Goal: Information Seeking & Learning: Compare options

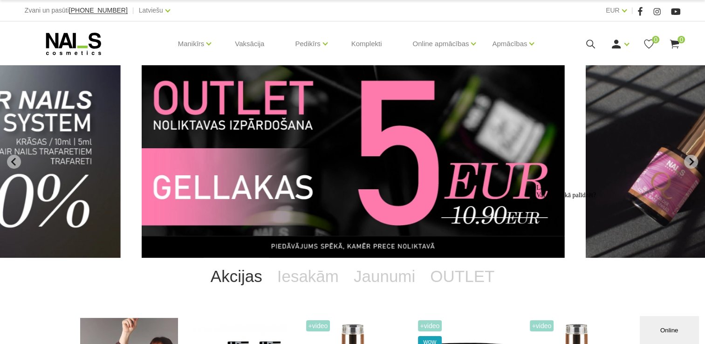
click at [208, 134] on img "11 of 12" at bounding box center [353, 161] width 423 height 192
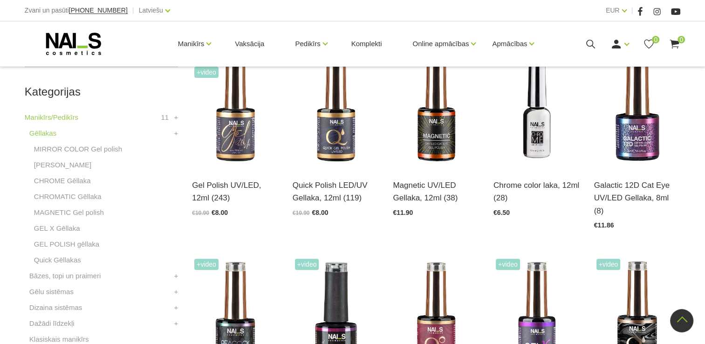
scroll to position [242, 0]
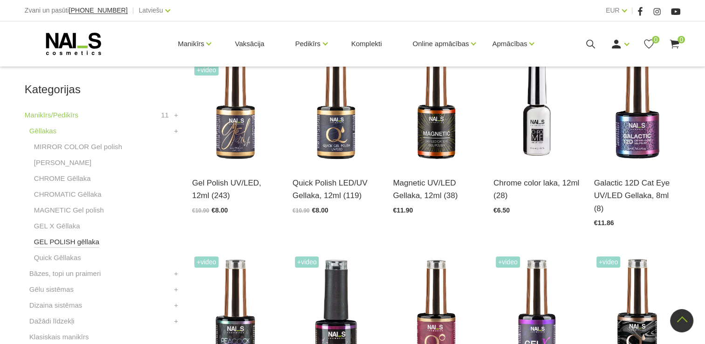
click at [70, 240] on link "GEL POLISH gēllaka" at bounding box center [66, 241] width 65 height 11
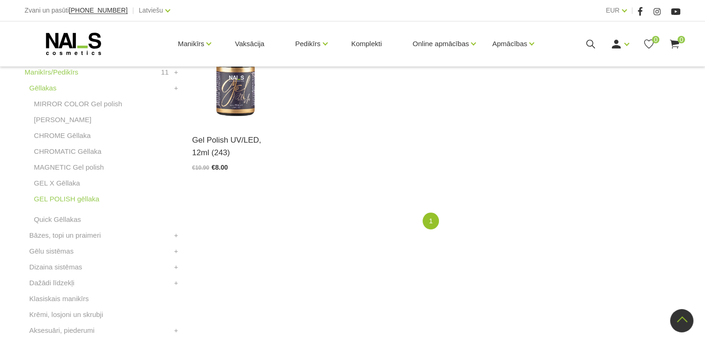
scroll to position [286, 0]
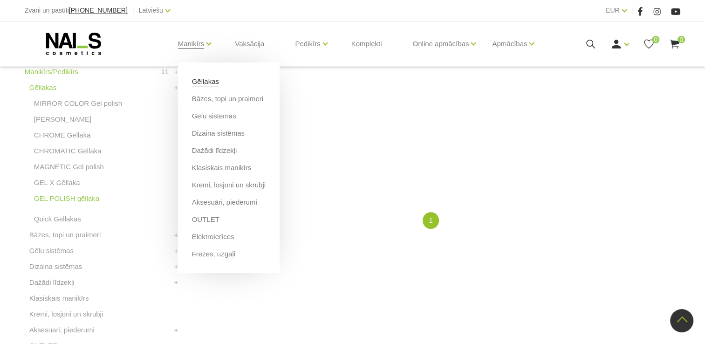
click at [209, 83] on link "Gēllakas" at bounding box center [205, 81] width 27 height 10
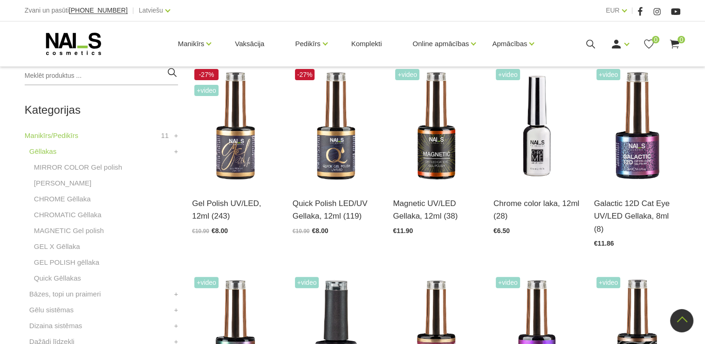
scroll to position [220, 0]
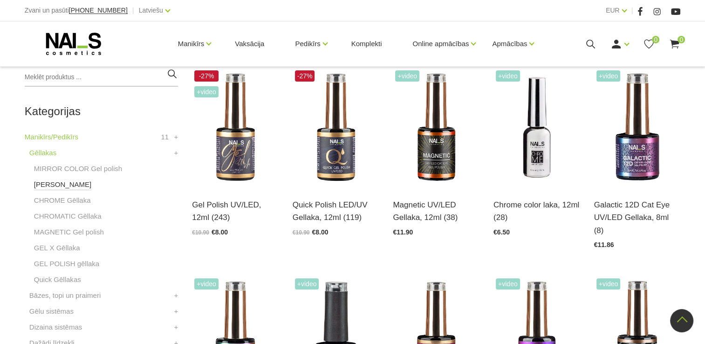
click at [67, 187] on link "[PERSON_NAME]" at bounding box center [62, 184] width 57 height 11
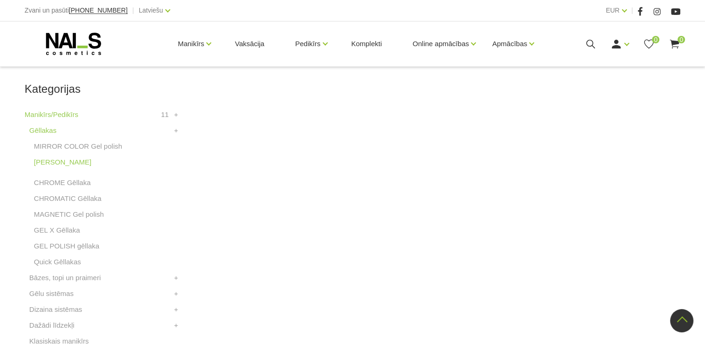
scroll to position [242, 0]
click at [85, 210] on link "MAGNETIC Gel polish" at bounding box center [69, 215] width 70 height 11
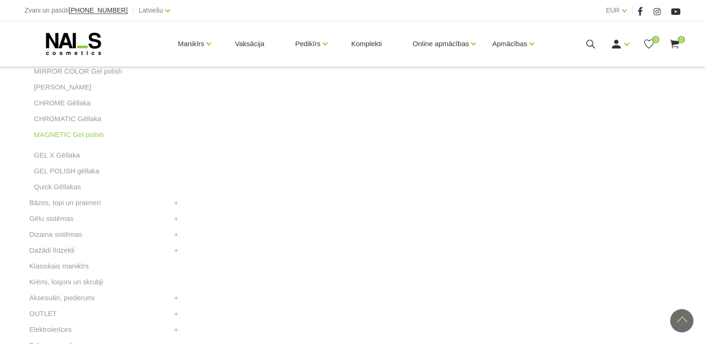
scroll to position [319, 0]
click at [63, 157] on link "GEL X Gēllaka" at bounding box center [57, 153] width 46 height 11
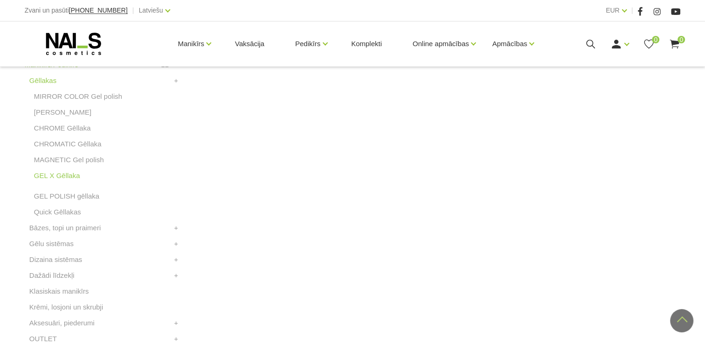
scroll to position [305, 0]
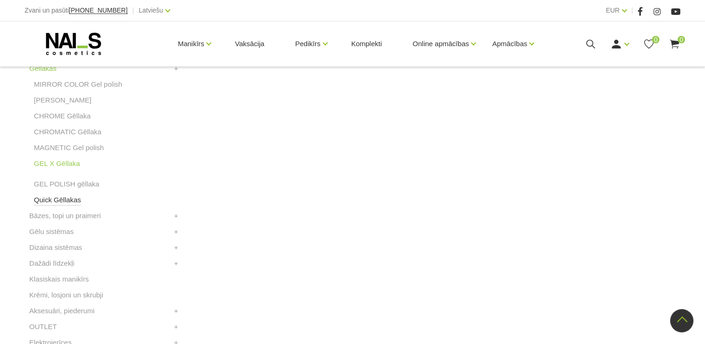
click at [66, 202] on link "Quick Gēllakas" at bounding box center [57, 199] width 47 height 11
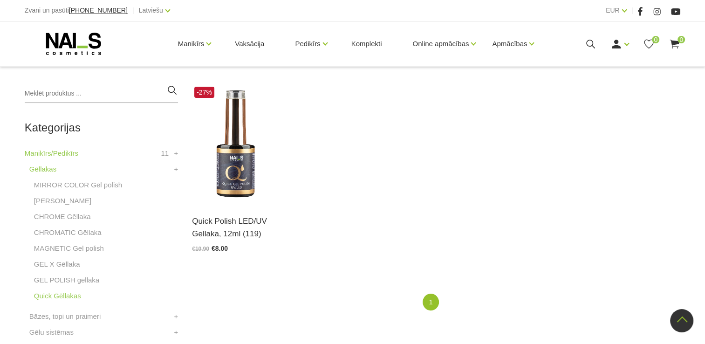
scroll to position [201, 0]
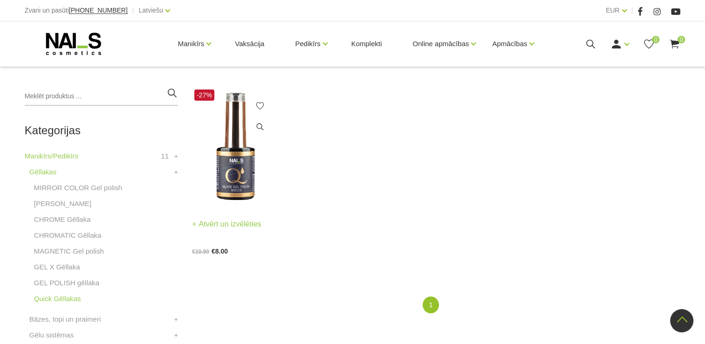
click at [232, 164] on img at bounding box center [235, 146] width 87 height 119
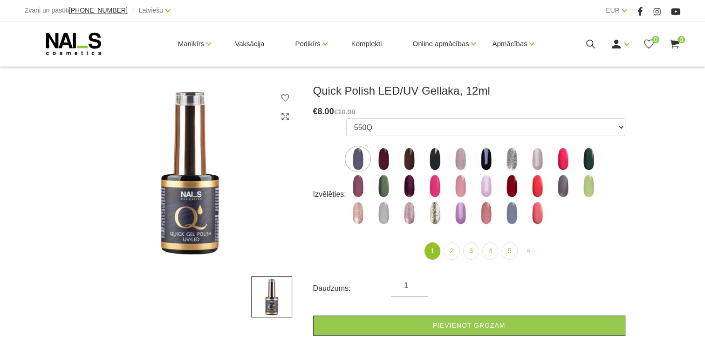
scroll to position [121, 0]
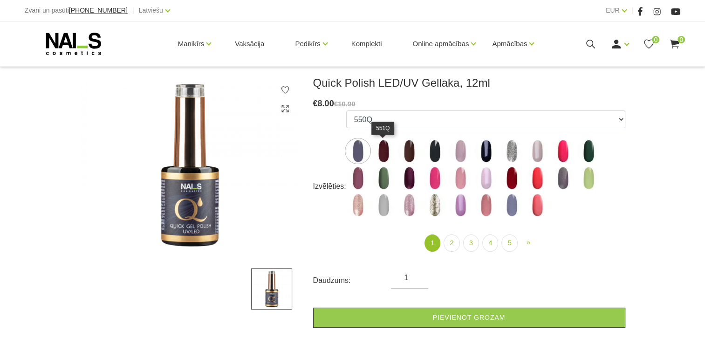
click at [381, 158] on img at bounding box center [383, 150] width 23 height 23
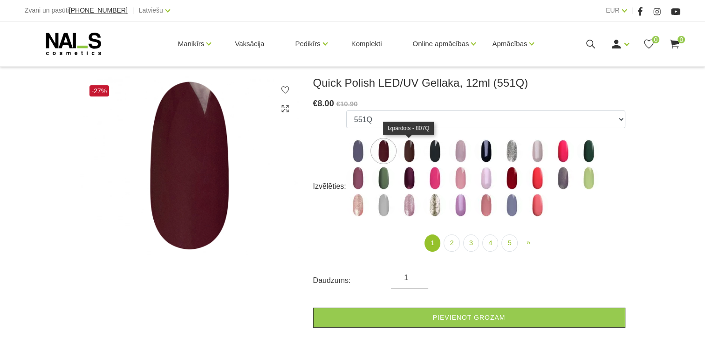
click at [411, 158] on img at bounding box center [408, 150] width 23 height 23
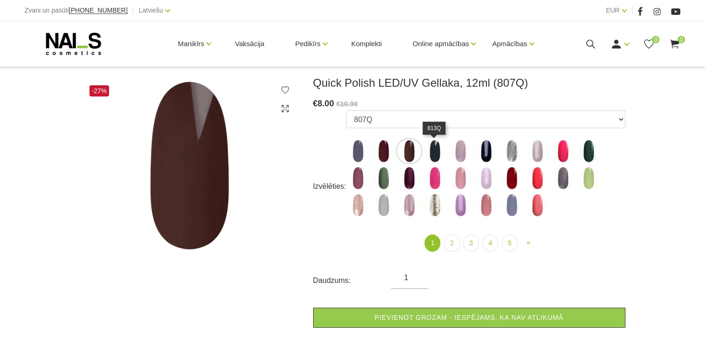
click at [431, 159] on img at bounding box center [434, 150] width 23 height 23
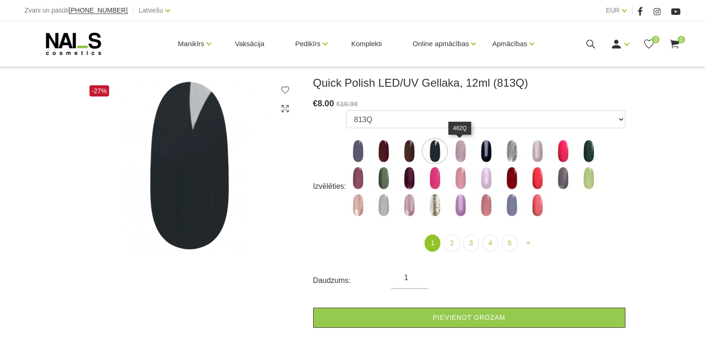
click at [462, 159] on img at bounding box center [460, 150] width 23 height 23
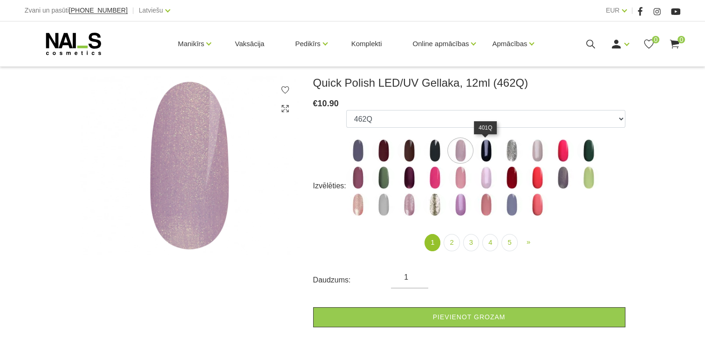
click at [485, 157] on img at bounding box center [485, 150] width 23 height 23
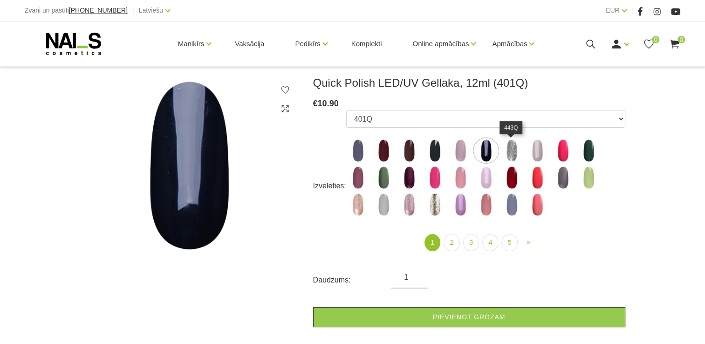
click at [509, 156] on img at bounding box center [511, 150] width 23 height 23
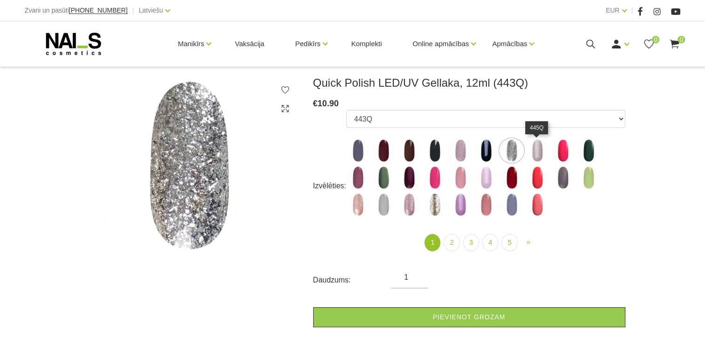
click at [531, 158] on img at bounding box center [536, 150] width 23 height 23
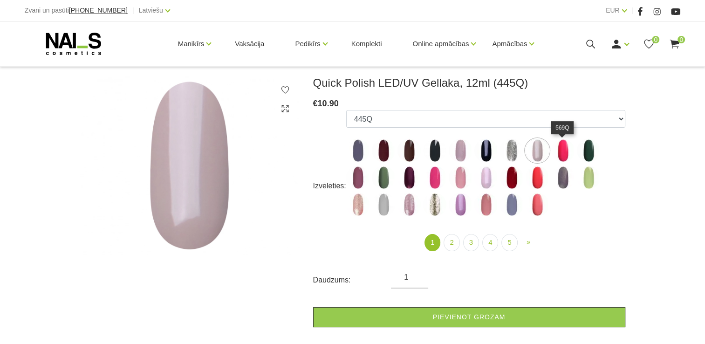
click at [566, 150] on img at bounding box center [562, 150] width 23 height 23
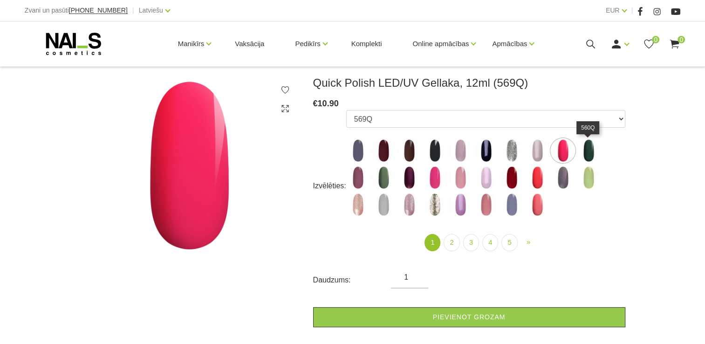
click at [583, 152] on img at bounding box center [588, 150] width 23 height 23
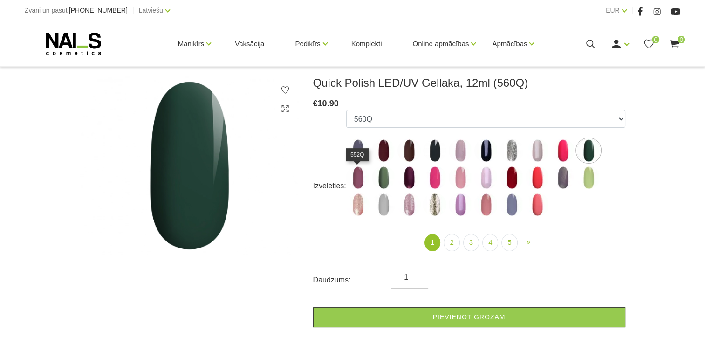
click at [358, 180] on img at bounding box center [357, 177] width 23 height 23
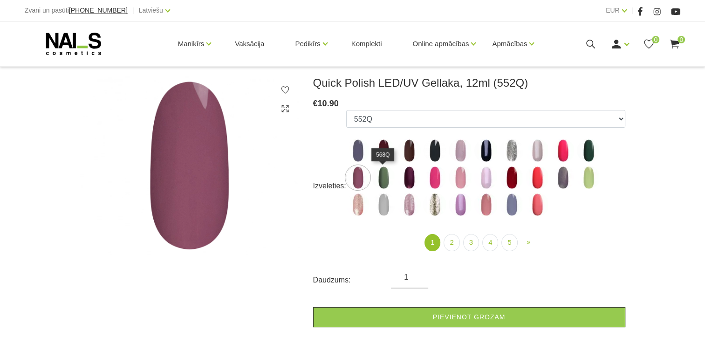
click at [380, 174] on img at bounding box center [383, 177] width 23 height 23
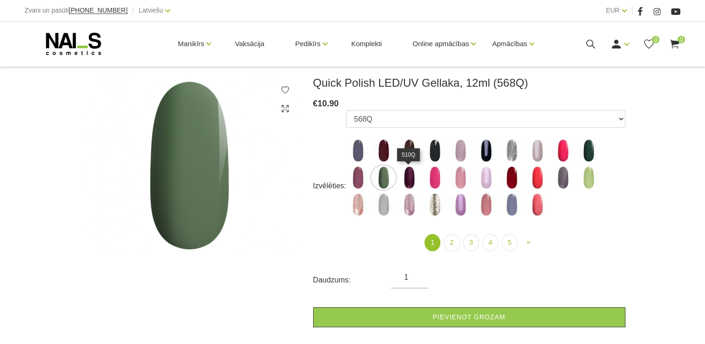
click at [405, 180] on img at bounding box center [408, 177] width 23 height 23
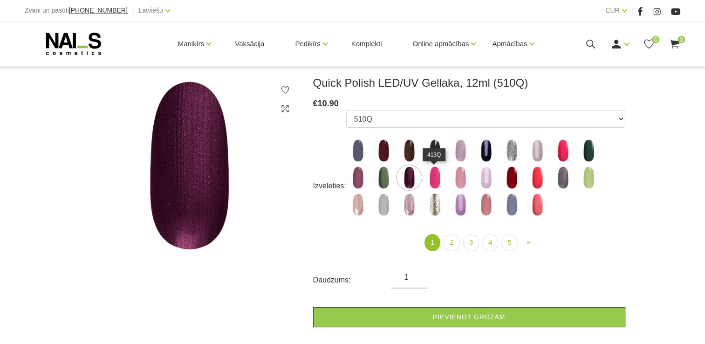
click at [436, 184] on img at bounding box center [434, 177] width 23 height 23
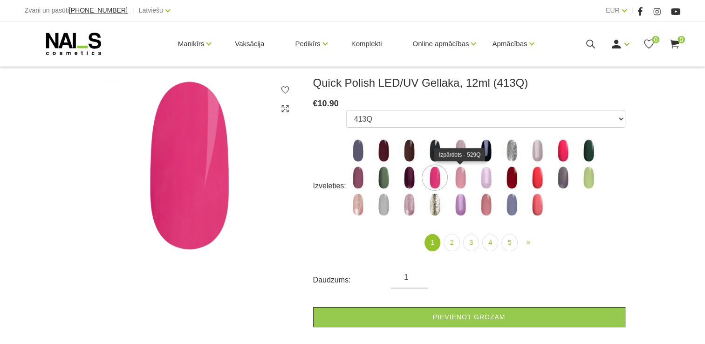
click at [460, 184] on img at bounding box center [460, 177] width 23 height 23
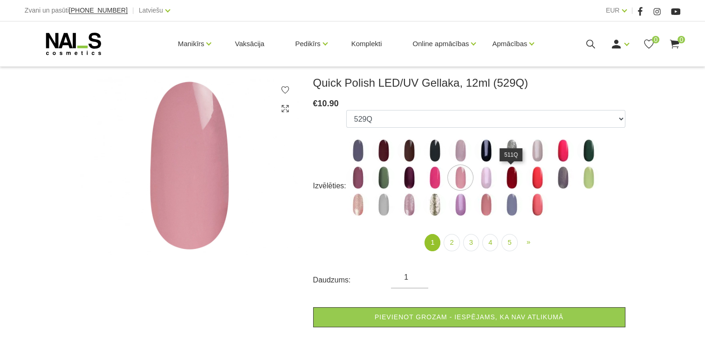
click at [505, 177] on img at bounding box center [511, 177] width 23 height 23
select select "4344"
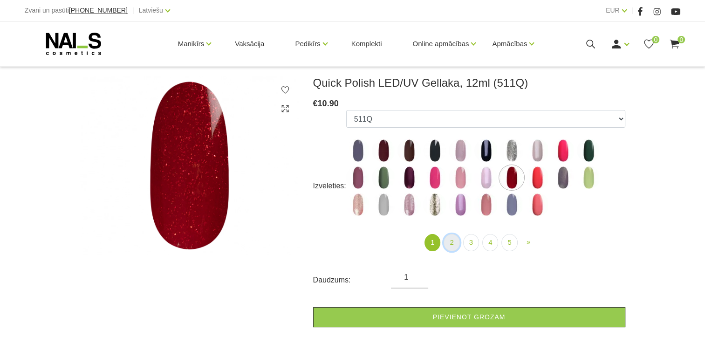
click at [448, 249] on link "2" at bounding box center [451, 242] width 16 height 17
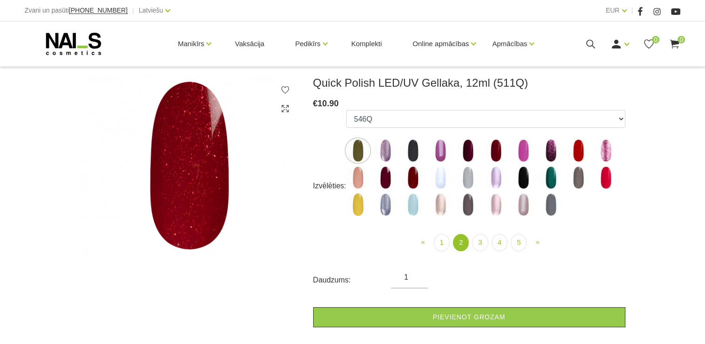
click at [363, 156] on img at bounding box center [357, 150] width 23 height 23
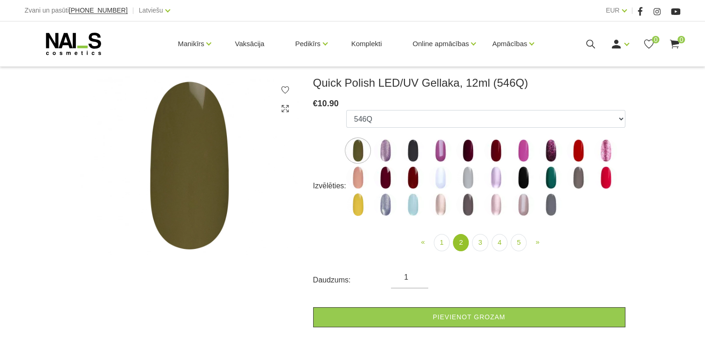
click at [378, 154] on img at bounding box center [385, 150] width 23 height 23
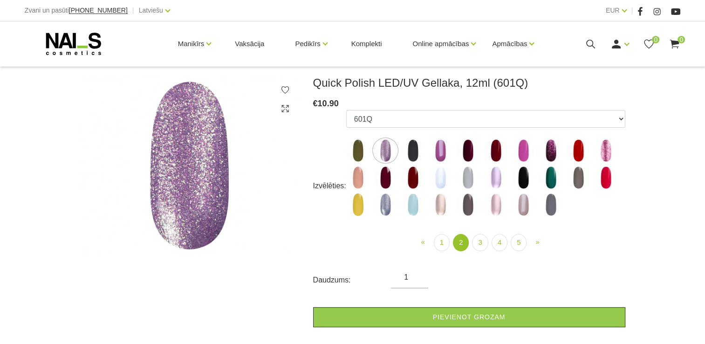
click at [412, 153] on img at bounding box center [412, 150] width 23 height 23
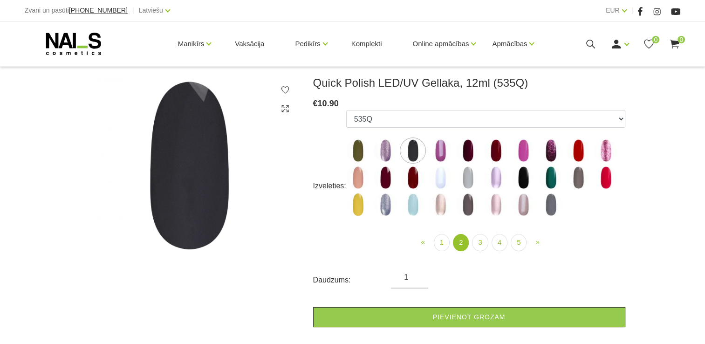
click at [550, 156] on img at bounding box center [550, 150] width 23 height 23
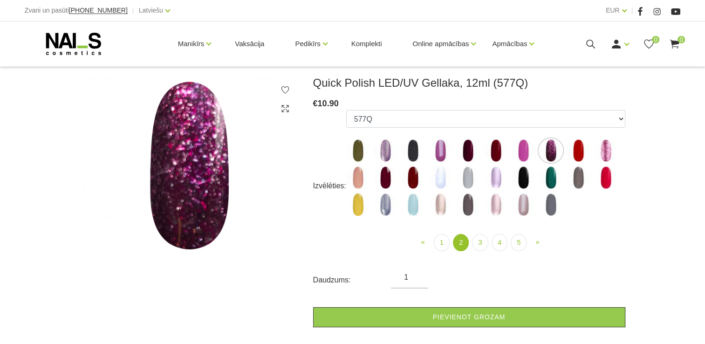
click at [415, 182] on img at bounding box center [412, 177] width 23 height 23
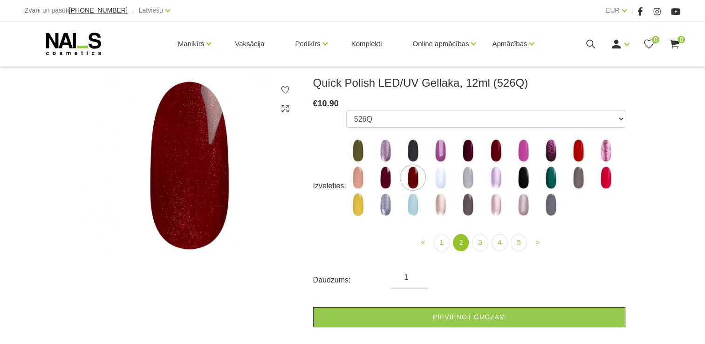
click at [386, 182] on img at bounding box center [385, 177] width 23 height 23
select select "4383"
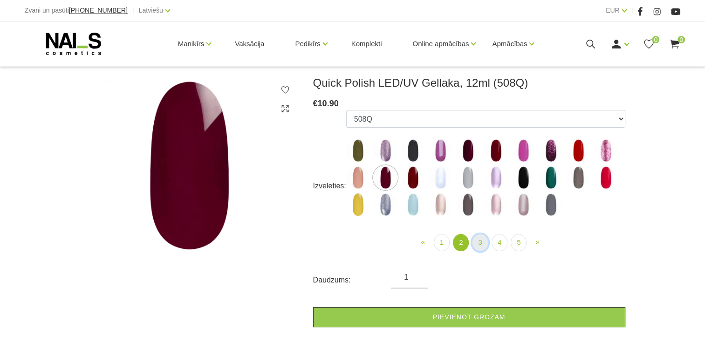
click at [479, 242] on link "3" at bounding box center [480, 242] width 16 height 17
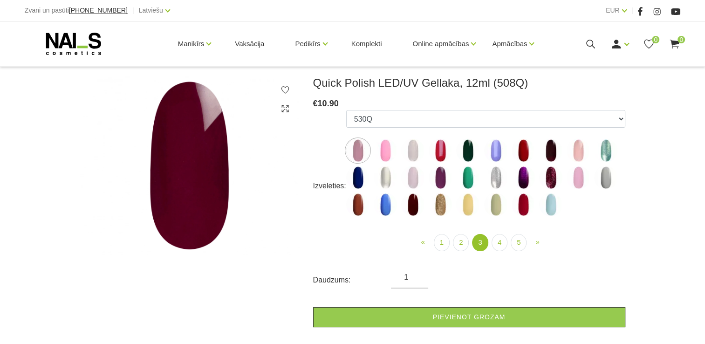
click at [356, 144] on img at bounding box center [357, 150] width 23 height 23
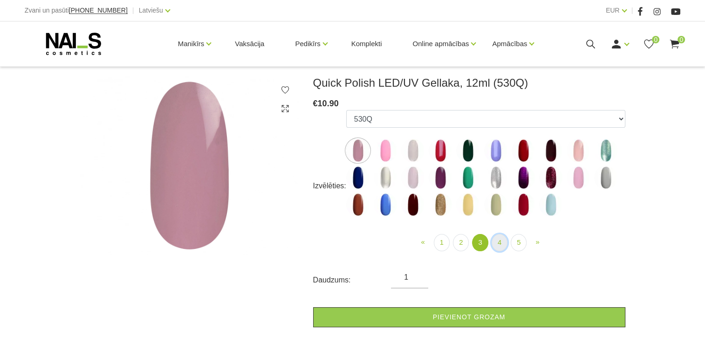
click at [500, 246] on link "4" at bounding box center [499, 242] width 16 height 17
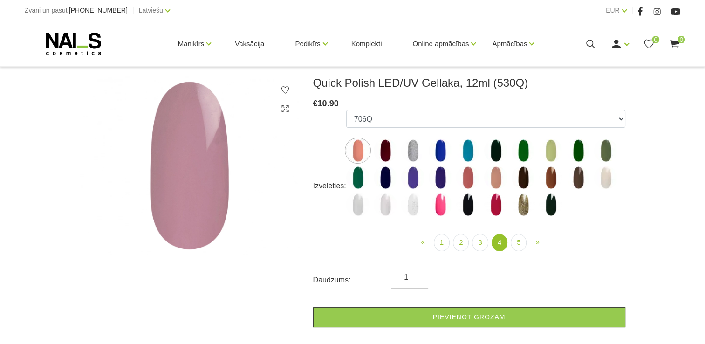
click at [357, 180] on img at bounding box center [357, 177] width 23 height 23
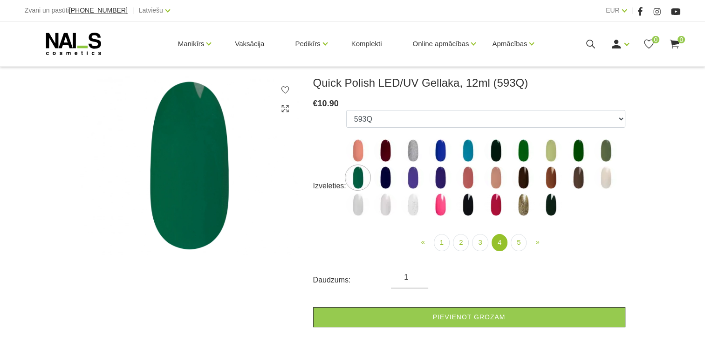
click at [553, 175] on img at bounding box center [550, 177] width 23 height 23
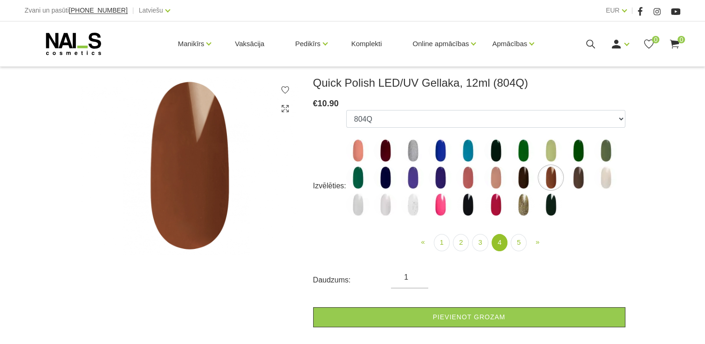
click at [576, 178] on img at bounding box center [577, 177] width 23 height 23
select select "5729"
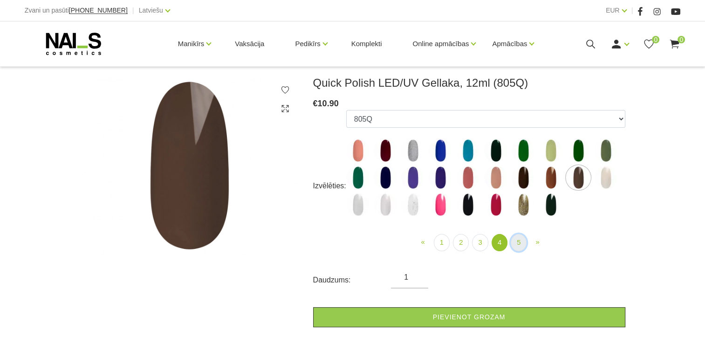
click at [514, 241] on link "5" at bounding box center [519, 242] width 16 height 17
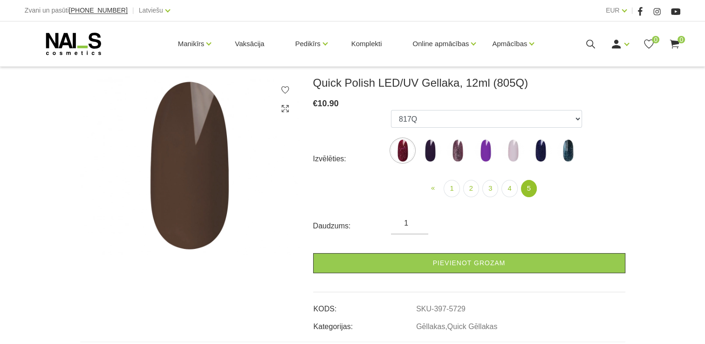
click at [570, 153] on img at bounding box center [567, 150] width 23 height 23
select select "6327"
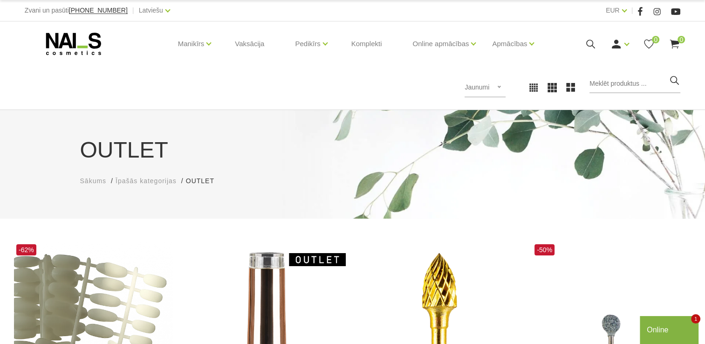
drag, startPoint x: 709, startPoint y: 46, endPoint x: 434, endPoint y: 80, distance: 277.9
click at [434, 80] on div "Populārākie vispirms Jaunumi Lētākais vispirms Dārgākais vispirms Jaunumi Popul…" at bounding box center [520, 88] width 321 height 26
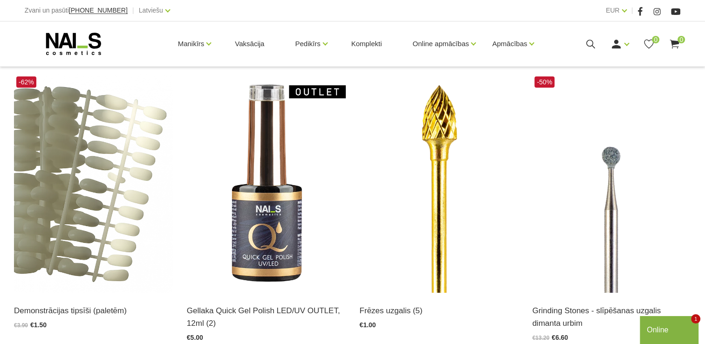
scroll to position [186, 0]
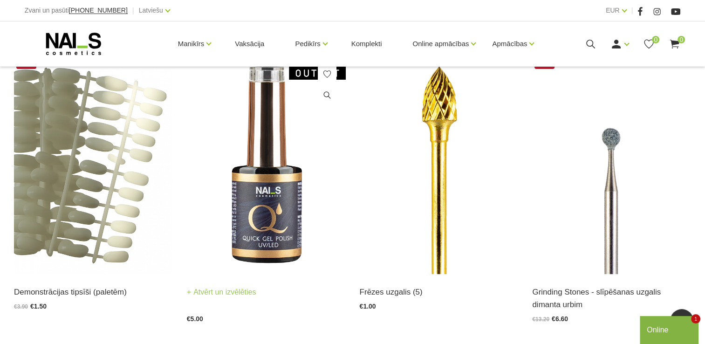
click at [266, 227] on img at bounding box center [266, 164] width 159 height 218
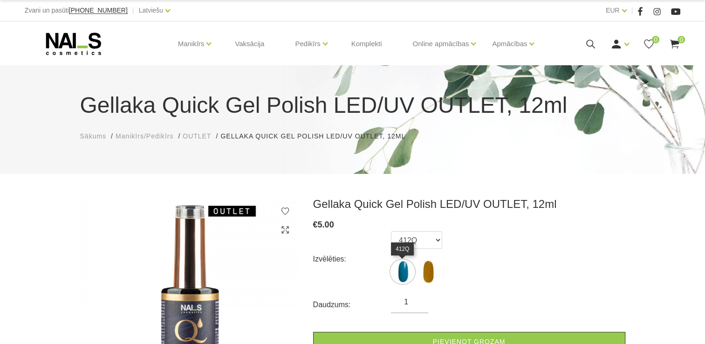
click at [398, 263] on img at bounding box center [402, 271] width 23 height 23
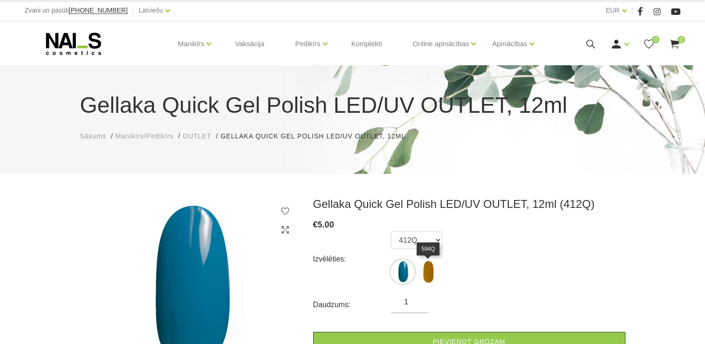
click at [429, 274] on img at bounding box center [427, 271] width 23 height 23
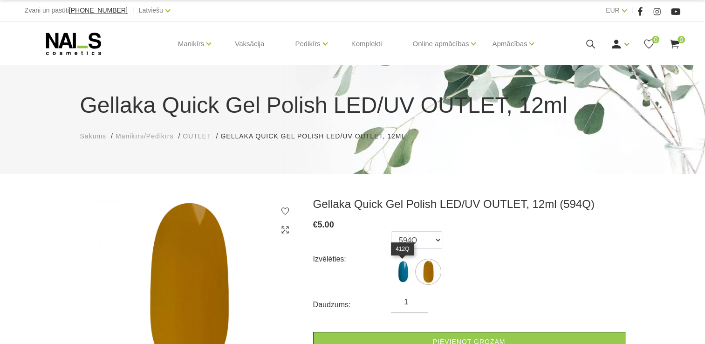
click at [405, 272] on img at bounding box center [402, 271] width 23 height 23
select select "6373"
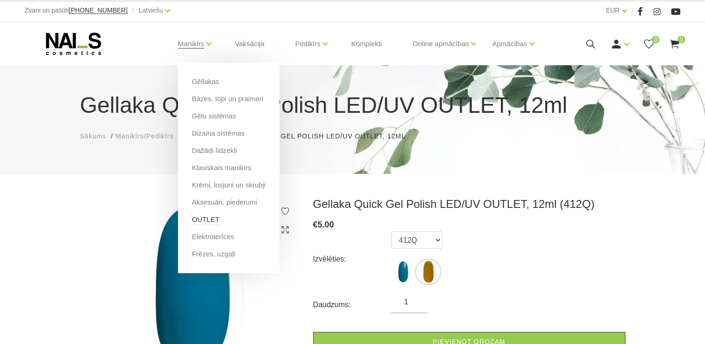
click at [209, 218] on link "OUTLET" at bounding box center [205, 219] width 27 height 10
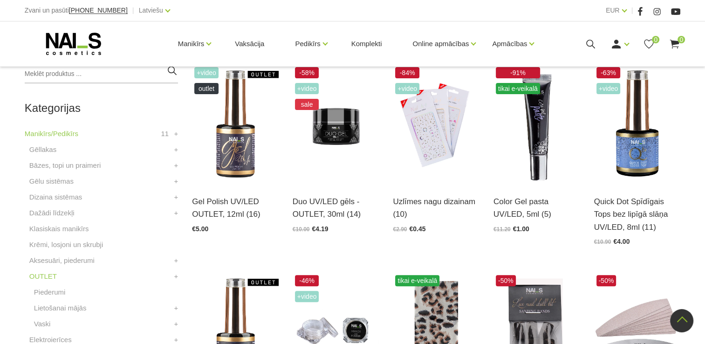
scroll to position [242, 0]
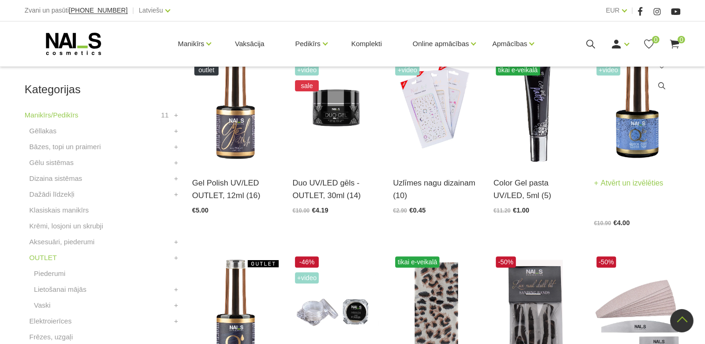
click at [630, 122] on img at bounding box center [637, 105] width 87 height 119
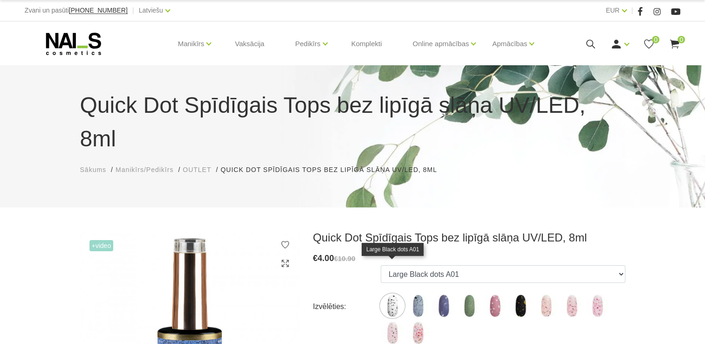
click at [397, 294] on img at bounding box center [392, 305] width 23 height 23
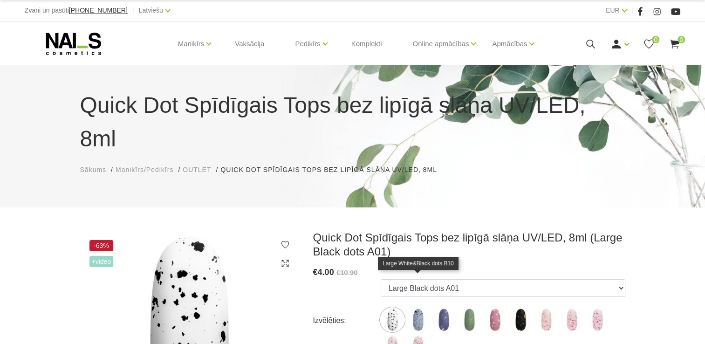
click at [418, 308] on img at bounding box center [417, 319] width 23 height 23
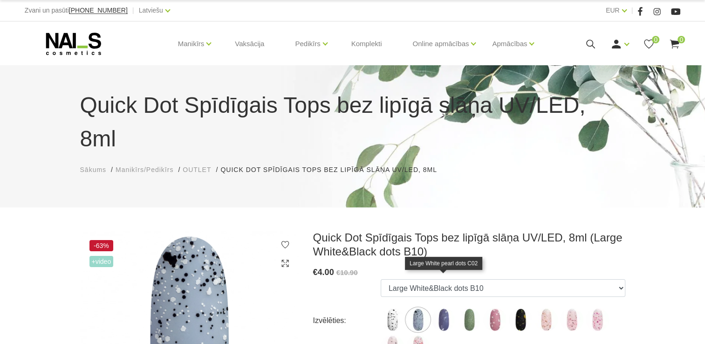
click at [442, 308] on img at bounding box center [443, 319] width 23 height 23
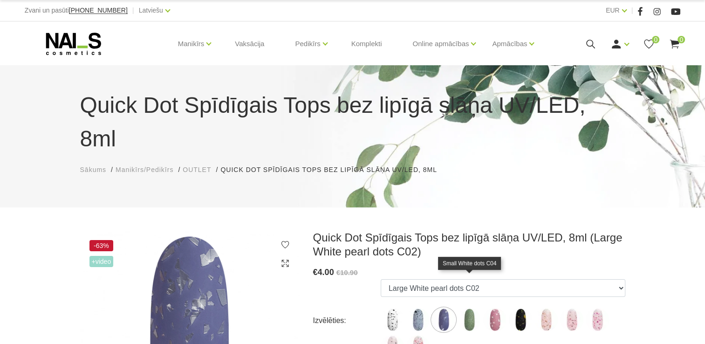
click at [464, 308] on img at bounding box center [468, 319] width 23 height 23
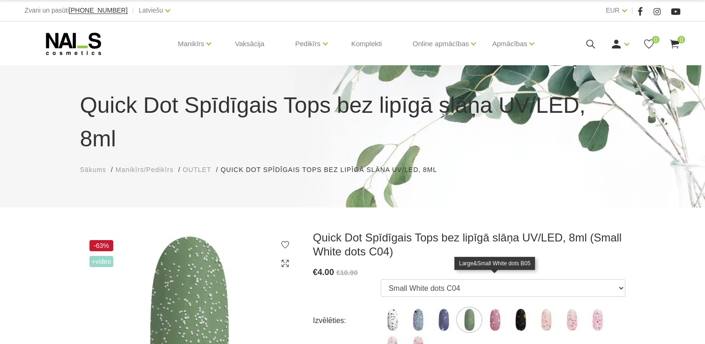
click at [498, 308] on img at bounding box center [494, 319] width 23 height 23
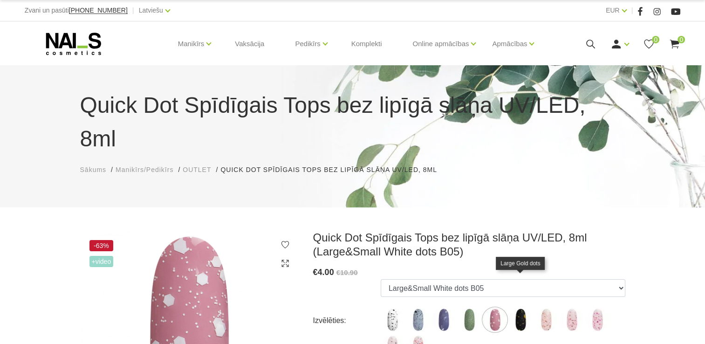
click at [524, 308] on img at bounding box center [520, 319] width 23 height 23
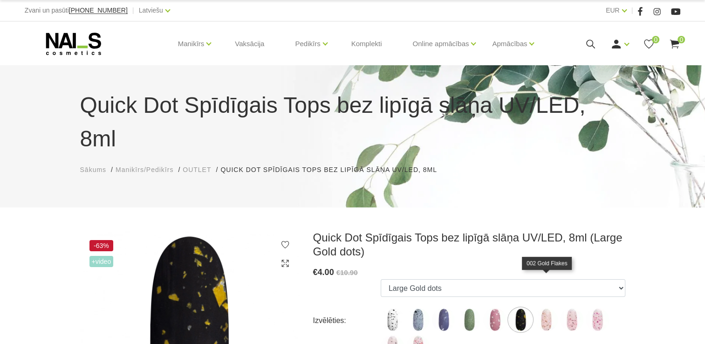
click at [540, 308] on img at bounding box center [545, 319] width 23 height 23
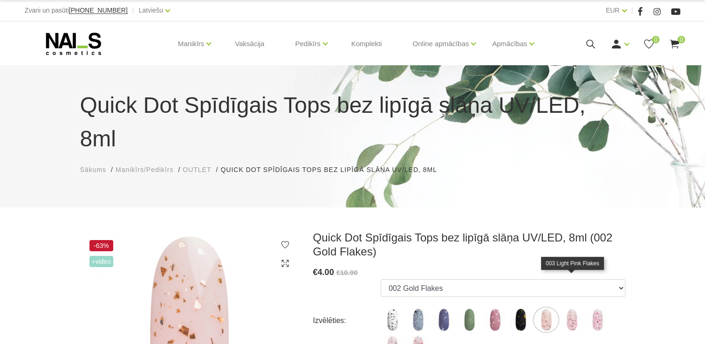
click at [570, 308] on img at bounding box center [571, 319] width 23 height 23
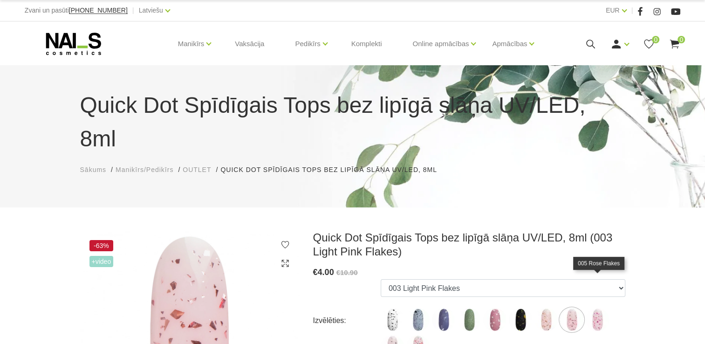
click at [596, 308] on img at bounding box center [597, 319] width 23 height 23
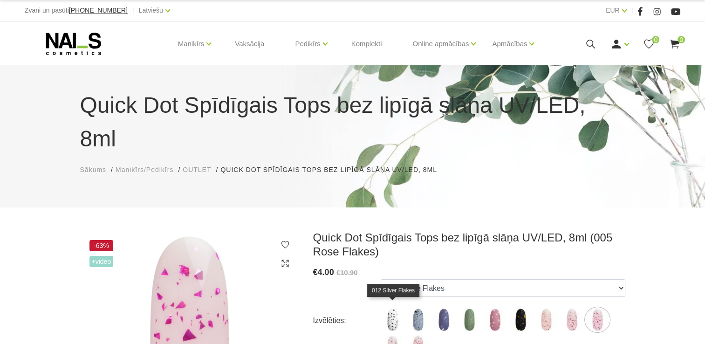
click at [394, 335] on img at bounding box center [392, 346] width 23 height 23
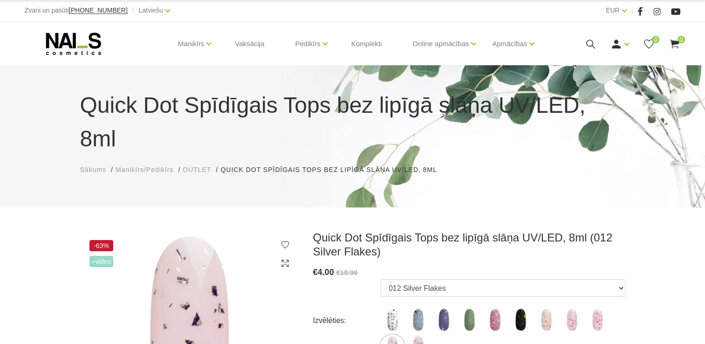
click at [394, 335] on img at bounding box center [392, 346] width 23 height 23
click at [411, 335] on img at bounding box center [417, 346] width 23 height 23
select select "5869"
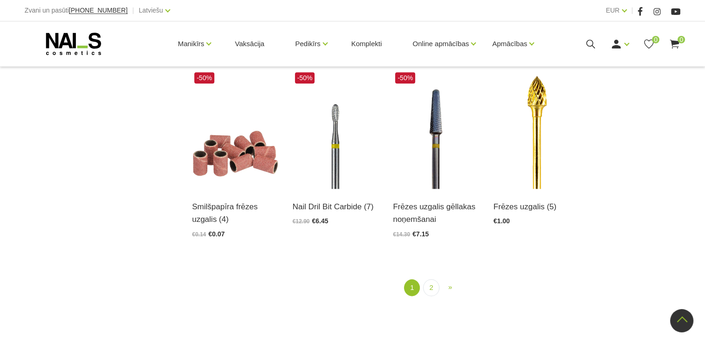
scroll to position [981, 0]
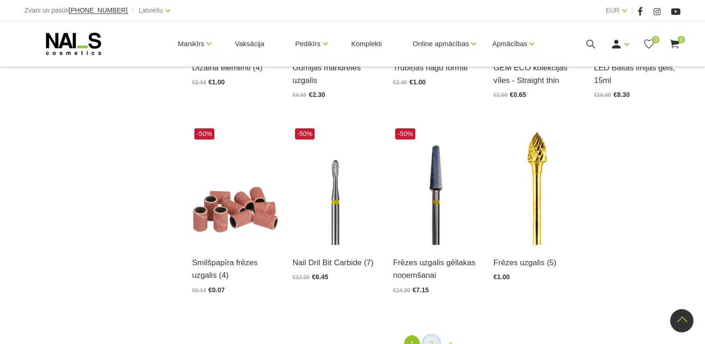
click at [432, 343] on link "2" at bounding box center [431, 343] width 16 height 17
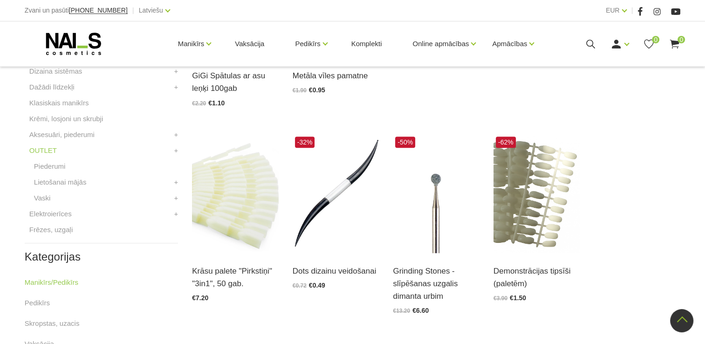
scroll to position [358, 0]
